Goal: Information Seeking & Learning: Learn about a topic

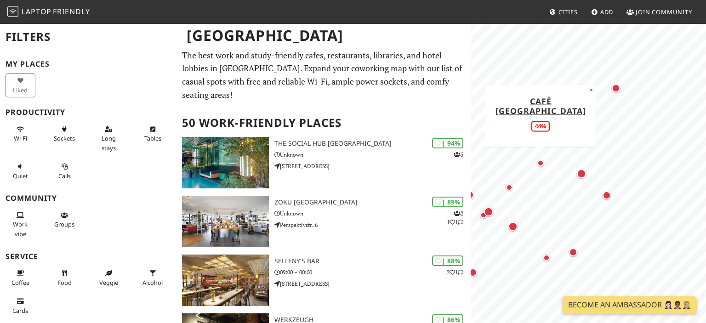
click at [540, 162] on div "Map marker" at bounding box center [540, 163] width 6 height 6
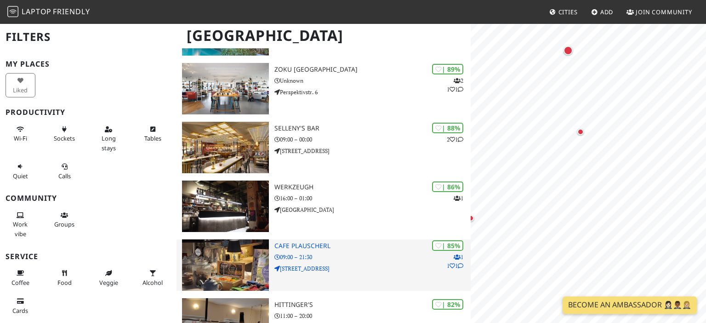
scroll to position [145, 0]
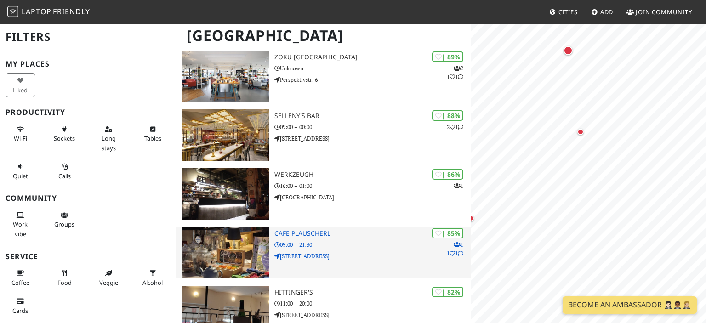
click at [346, 240] on p "09:00 – 21:30" at bounding box center [372, 244] width 196 height 9
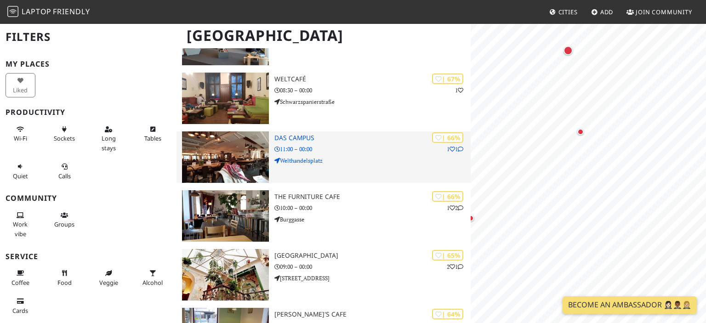
scroll to position [0, 0]
click at [278, 134] on h3 "Das Campus" at bounding box center [372, 138] width 196 height 8
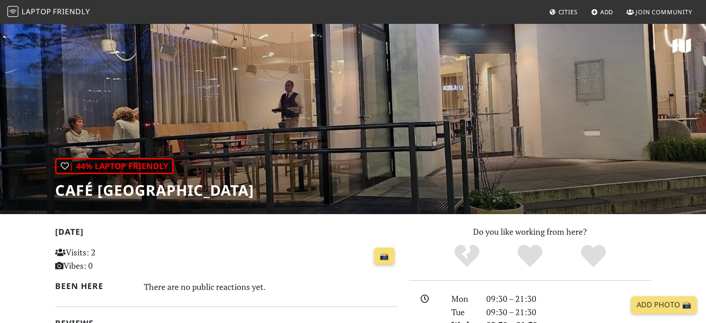
scroll to position [340, 0]
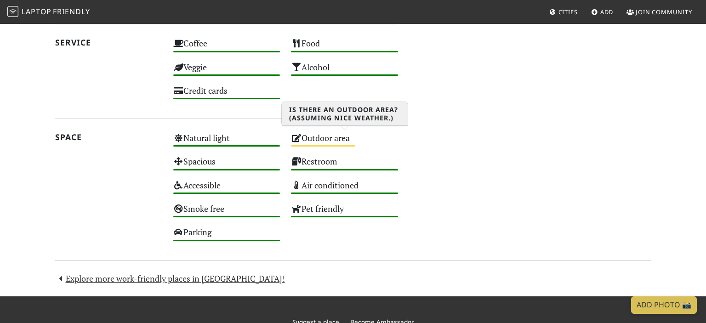
scroll to position [97, 0]
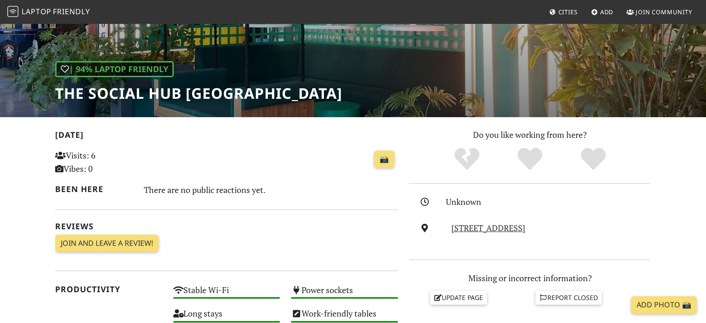
click at [471, 234] on div "Nordbahnstraße 47, 1020, Vienna" at bounding box center [551, 228] width 210 height 13
click at [494, 229] on link "Nordbahnstraße 47, 1020, Vienna" at bounding box center [488, 227] width 74 height 11
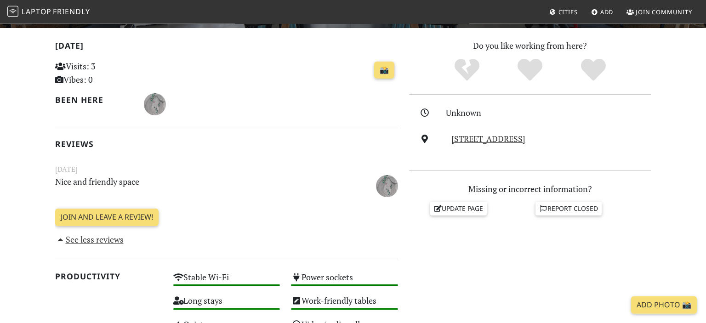
scroll to position [194, 0]
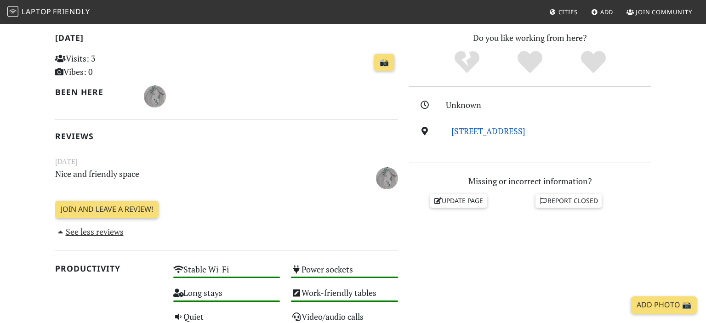
click at [487, 130] on link "Perspektivstr. 6, 1020, Vienna" at bounding box center [488, 130] width 74 height 11
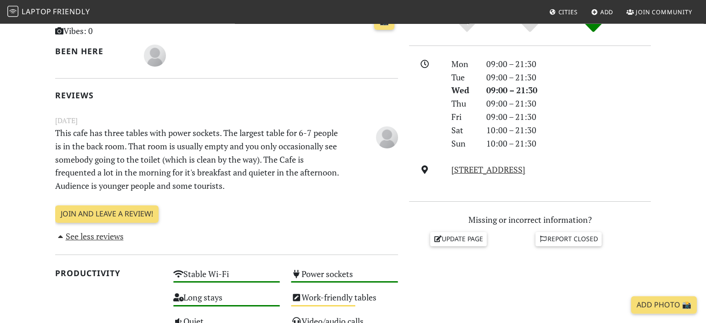
scroll to position [243, 0]
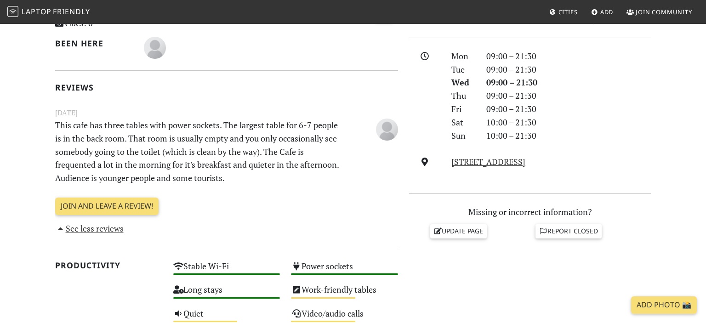
click at [517, 168] on div "Reindorfgasse 42, 1150, Vienna" at bounding box center [551, 161] width 210 height 13
click at [520, 162] on link "Reindorfgasse 42, 1150, Vienna" at bounding box center [488, 161] width 74 height 11
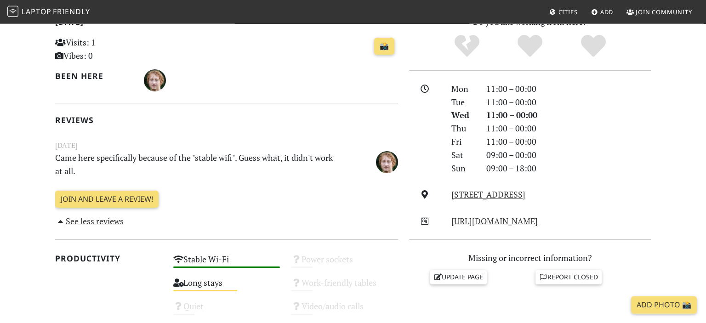
scroll to position [243, 0]
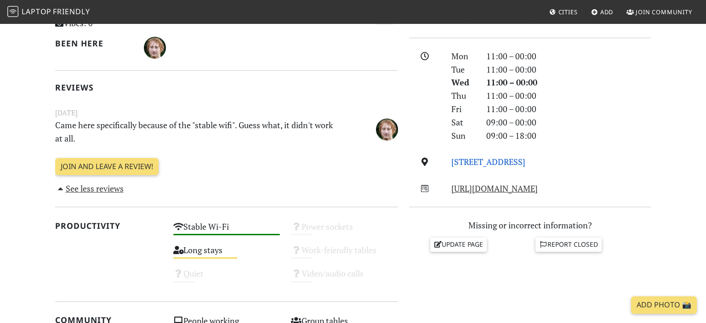
click at [508, 159] on link "[STREET_ADDRESS]" at bounding box center [488, 161] width 74 height 11
